Goal: Task Accomplishment & Management: Manage account settings

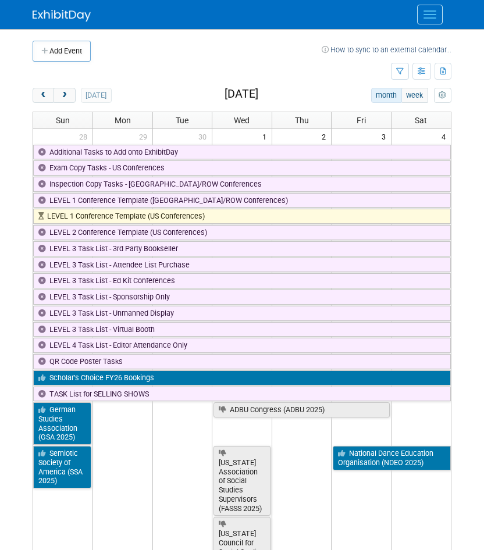
click at [433, 13] on button "Menu" at bounding box center [430, 15] width 26 height 20
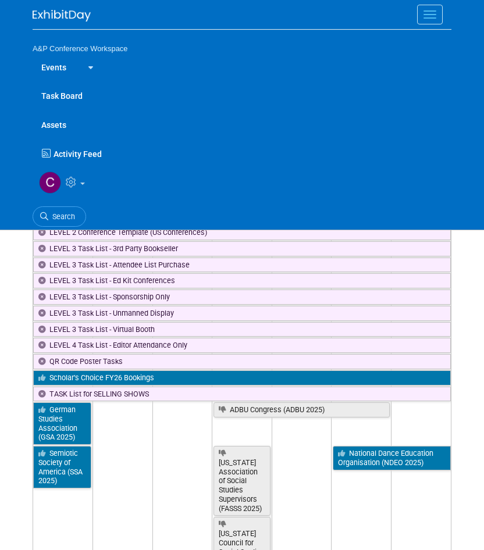
click at [76, 65] on link at bounding box center [88, 66] width 27 height 29
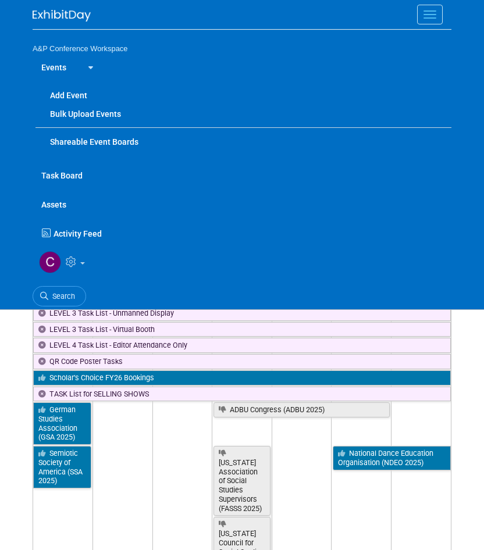
click at [433, 16] on button "Menu" at bounding box center [430, 15] width 26 height 20
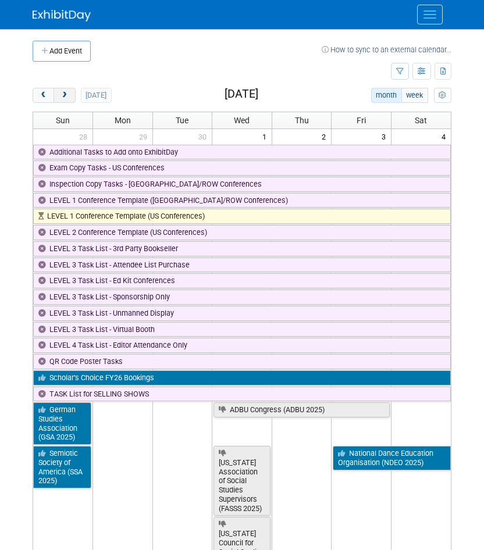
click at [70, 91] on button "next" at bounding box center [65, 95] width 22 height 15
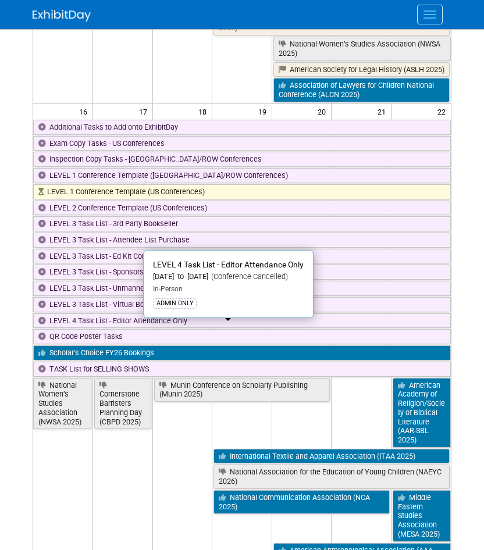
scroll to position [1629, 0]
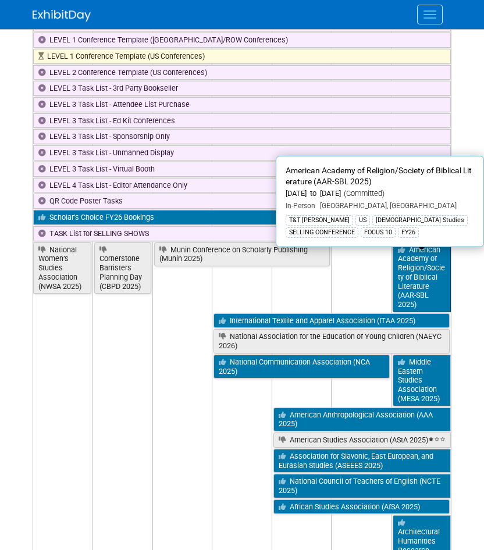
click at [414, 306] on link "American Academy of Religion/Society of Biblical Literature (AAR-SBL 2025)" at bounding box center [422, 278] width 58 height 70
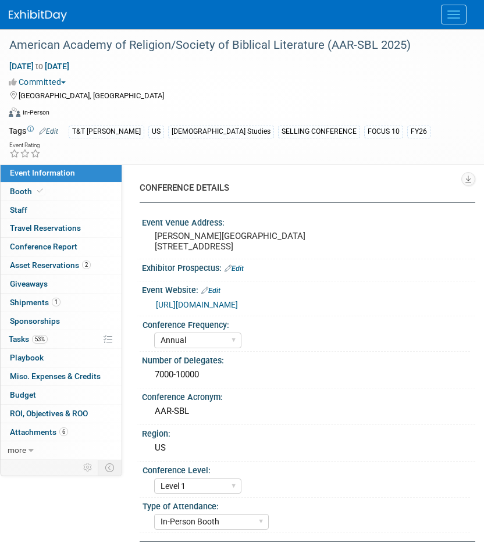
select select "Annual"
select select "Level 1"
select select "In-Person Booth"
select select "[DEMOGRAPHIC_DATA] Studies"
select select "T&T [PERSON_NAME]"
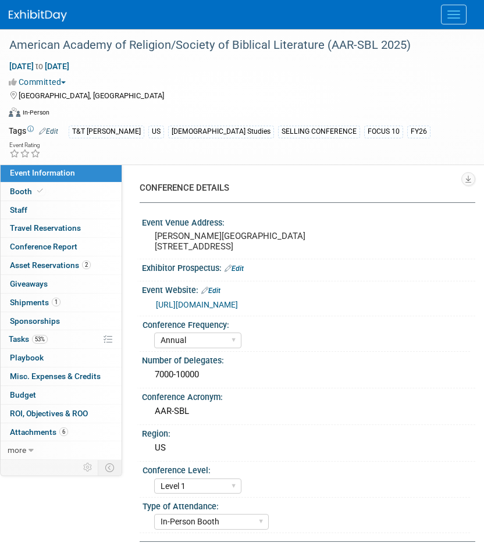
select select "Amanda Oney"
select select "Maria Rohde"
select select "Sophia Hettler"
select select "Networking/Commissioning"
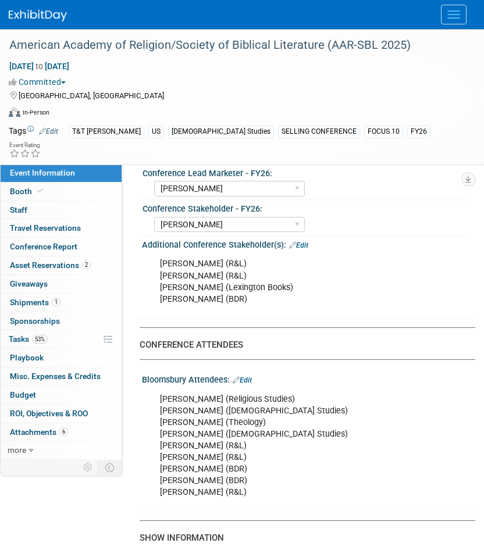
scroll to position [756, 0]
